Goal: Task Accomplishment & Management: Manage account settings

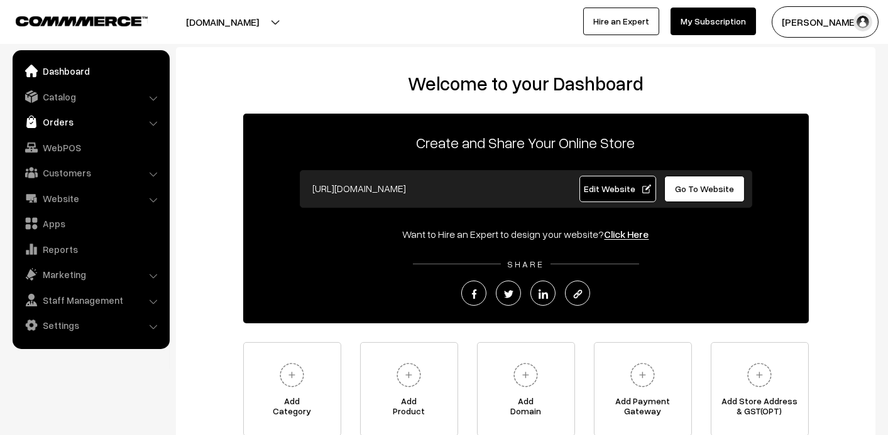
click at [60, 123] on link "Orders" at bounding box center [91, 122] width 150 height 23
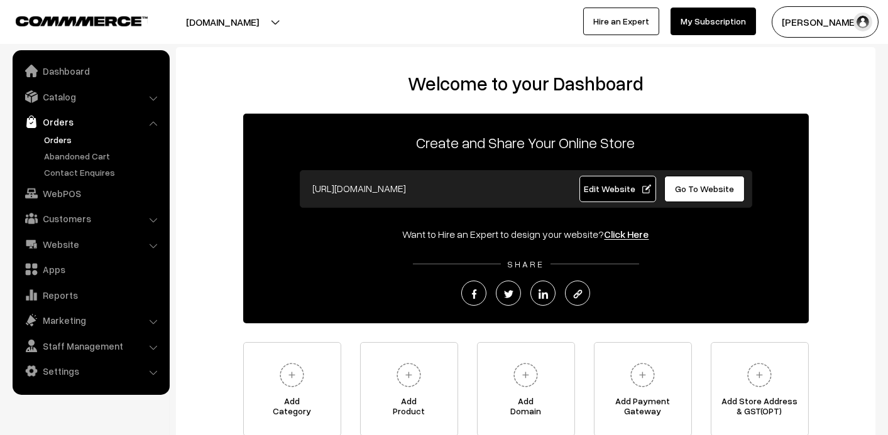
click at [58, 136] on link "Orders" at bounding box center [103, 139] width 124 height 13
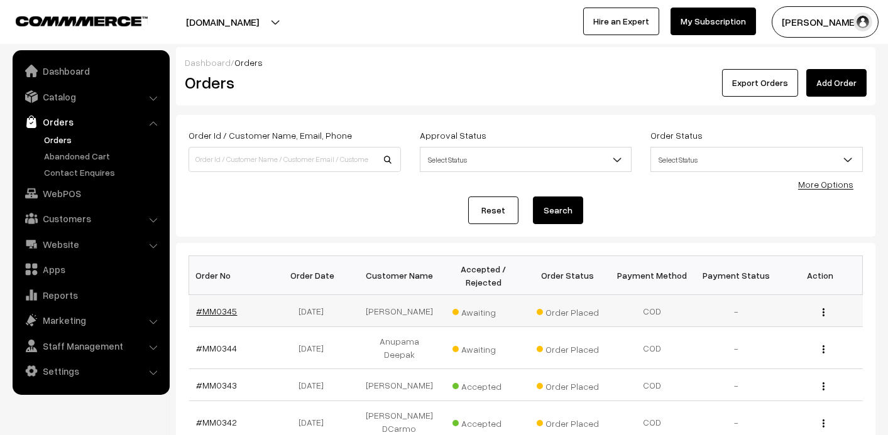
click at [223, 307] on link "#MM0345" at bounding box center [217, 311] width 41 height 11
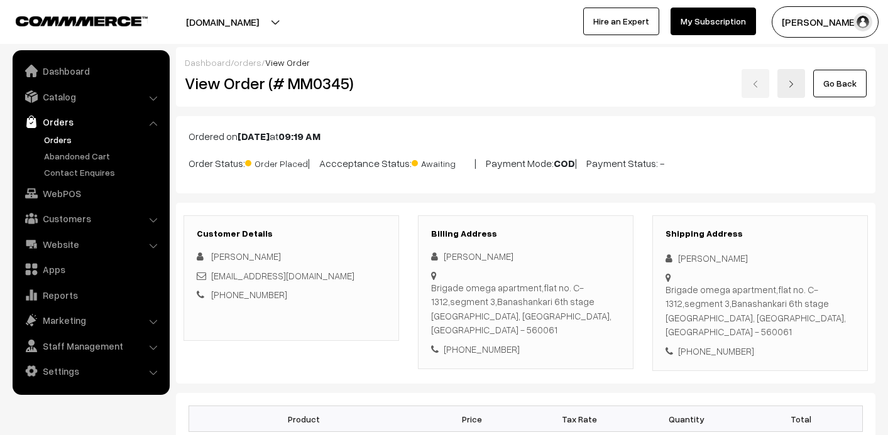
scroll to position [314, 0]
